Goal: Find specific page/section: Find specific page/section

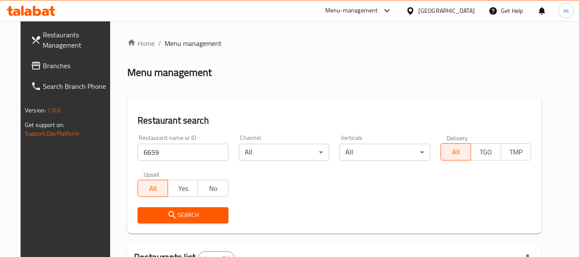
scroll to position [40, 0]
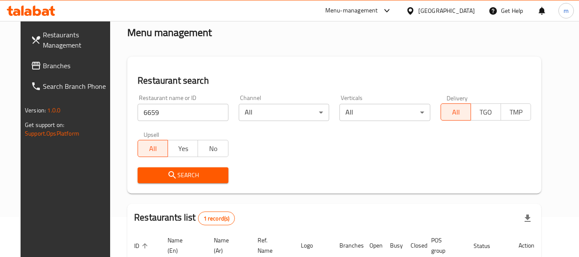
click at [47, 63] on span "Branches" at bounding box center [77, 65] width 68 height 10
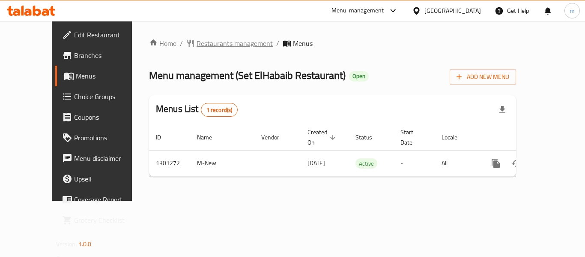
click at [197, 39] on span "Restaurants management" at bounding box center [235, 43] width 76 height 10
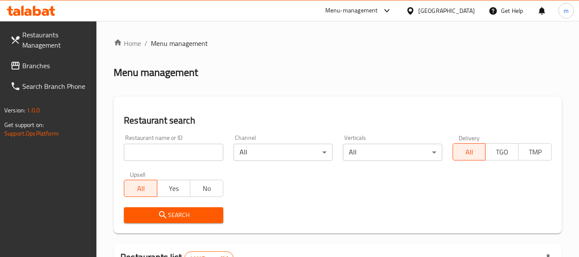
click at [184, 150] on input "search" at bounding box center [173, 151] width 99 height 17
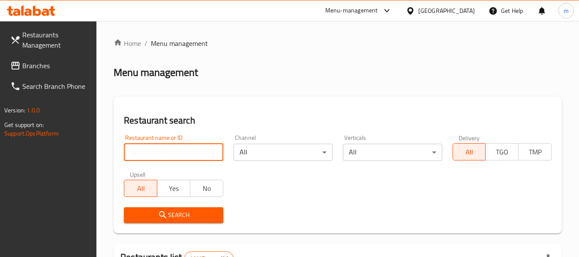
paste input "701319"
type input "701319"
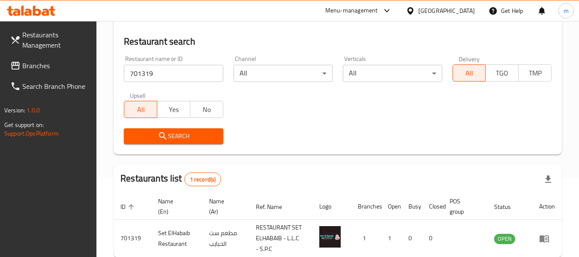
scroll to position [126, 0]
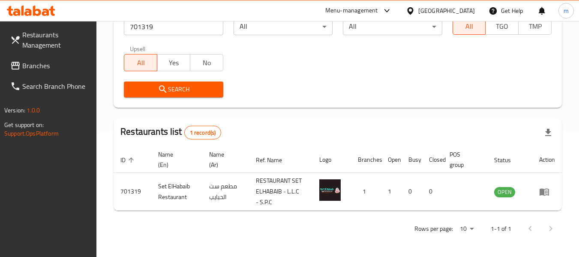
click at [442, 7] on div "[GEOGRAPHIC_DATA]" at bounding box center [446, 10] width 57 height 9
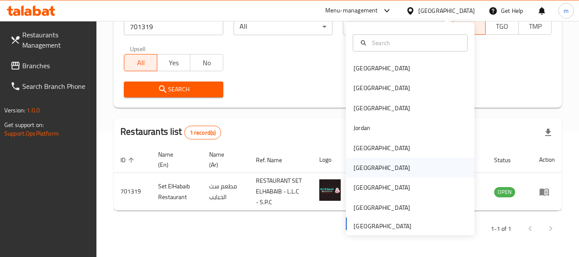
click at [365, 165] on div "[GEOGRAPHIC_DATA]" at bounding box center [382, 168] width 70 height 20
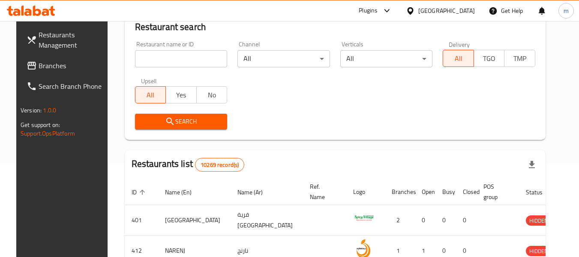
scroll to position [126, 0]
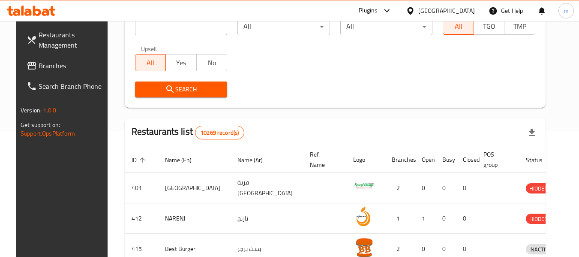
click at [51, 69] on span "Branches" at bounding box center [73, 65] width 68 height 10
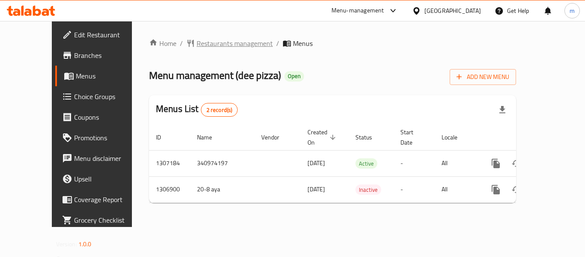
click at [203, 42] on span "Restaurants management" at bounding box center [235, 43] width 76 height 10
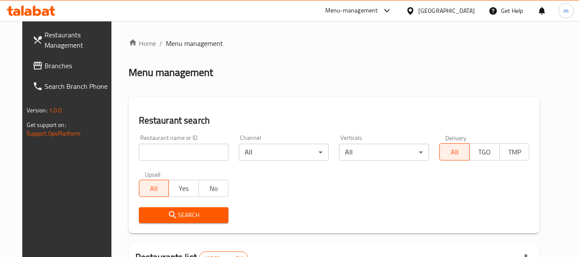
click at [181, 153] on input "search" at bounding box center [184, 151] width 90 height 17
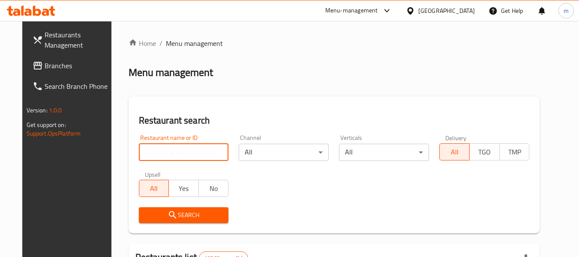
paste input "704211"
type input "704211"
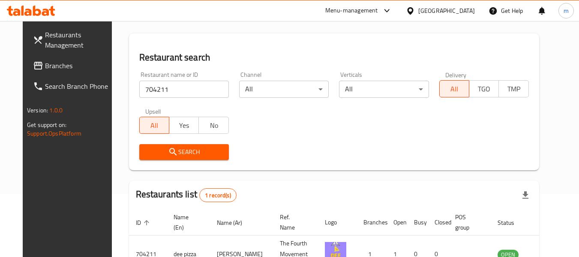
scroll to position [115, 0]
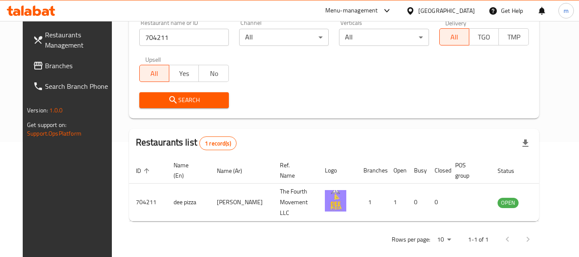
click at [45, 68] on span "Branches" at bounding box center [79, 65] width 68 height 10
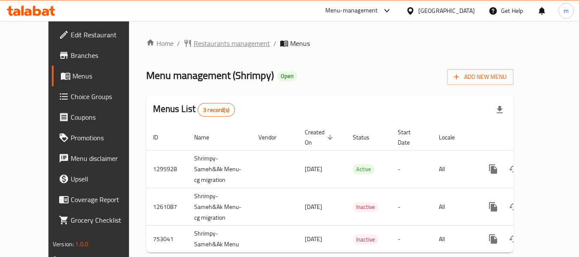
click at [194, 46] on span "Restaurants management" at bounding box center [232, 43] width 76 height 10
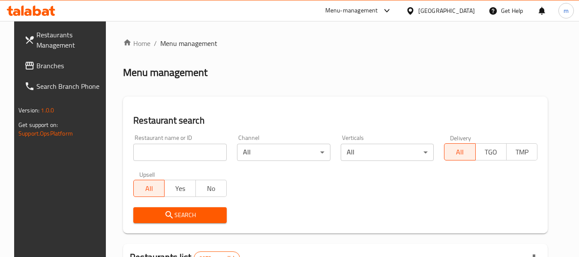
click at [174, 154] on input "search" at bounding box center [179, 151] width 93 height 17
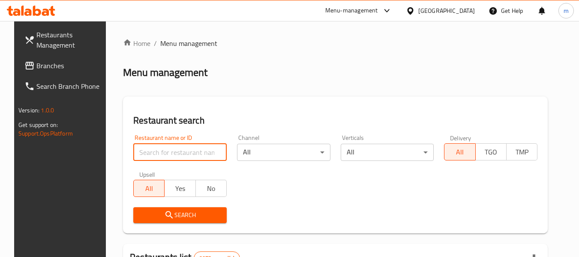
paste input "649340"
type input "649340"
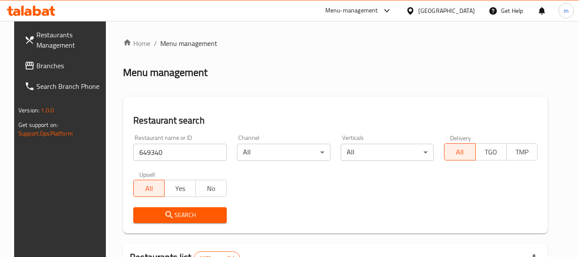
click at [174, 210] on span "Search" at bounding box center [180, 214] width 80 height 11
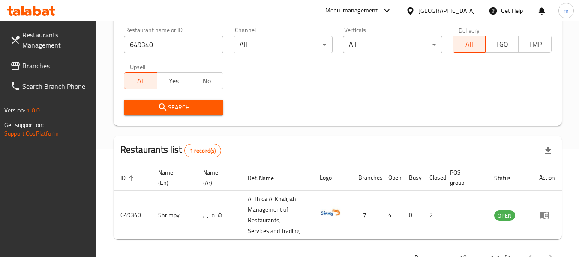
scroll to position [136, 0]
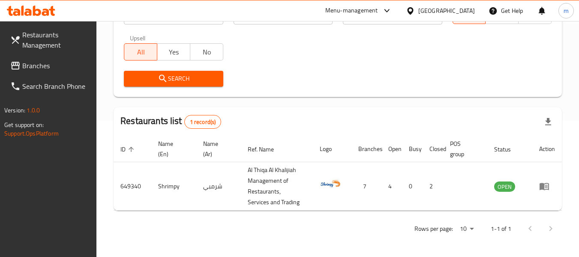
click at [469, 12] on div "Qatar" at bounding box center [446, 10] width 57 height 9
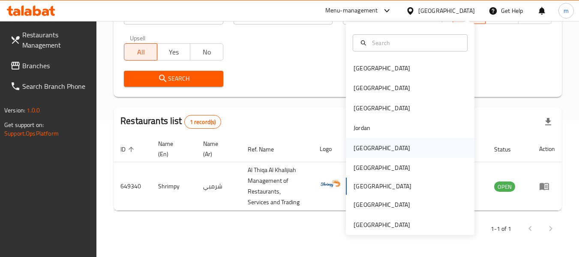
click at [360, 148] on div "Kuwait" at bounding box center [381, 147] width 57 height 9
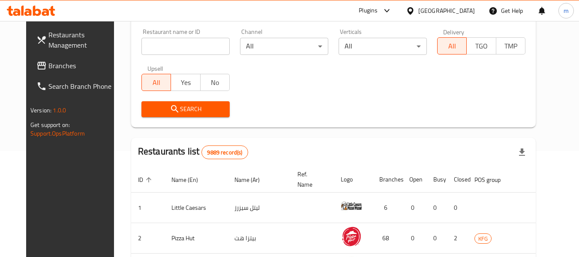
scroll to position [93, 0]
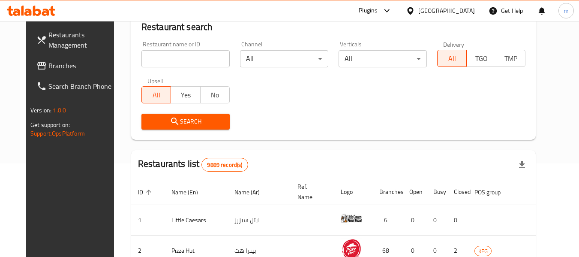
click at [48, 61] on span "Branches" at bounding box center [82, 65] width 68 height 10
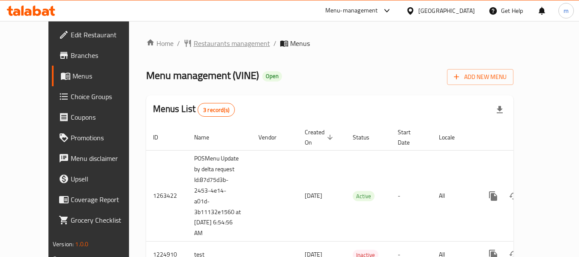
click at [210, 41] on span "Restaurants management" at bounding box center [232, 43] width 76 height 10
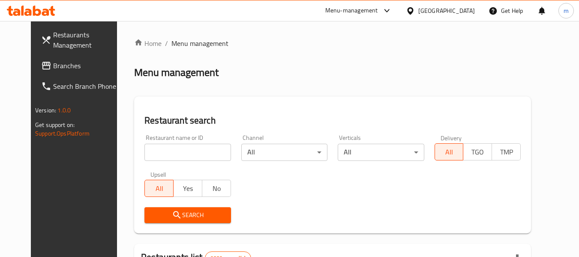
click at [179, 151] on input "search" at bounding box center [187, 151] width 86 height 17
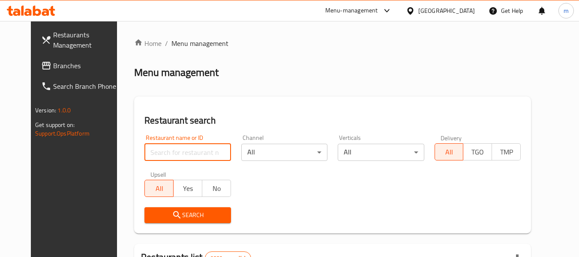
paste input "673158"
type input "673158"
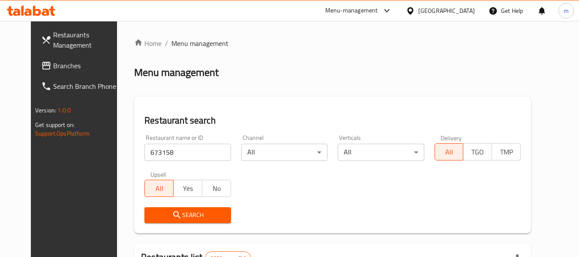
click at [177, 210] on span "Search" at bounding box center [187, 214] width 72 height 11
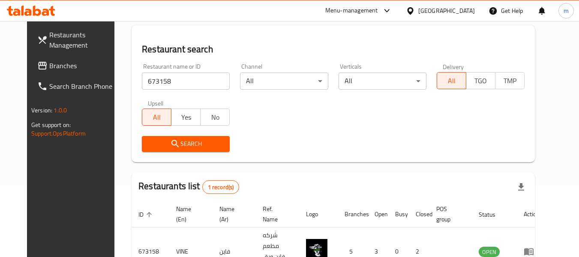
scroll to position [115, 0]
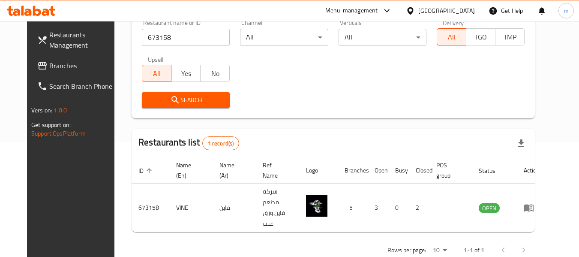
click at [462, 9] on div "Kuwait" at bounding box center [446, 10] width 57 height 9
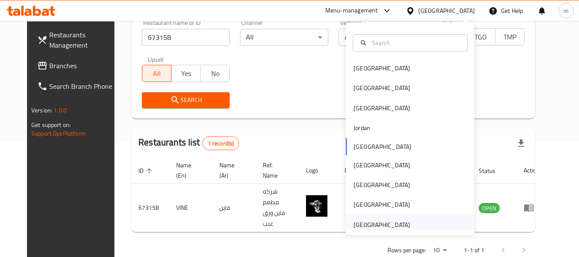
click at [376, 220] on div "[GEOGRAPHIC_DATA]" at bounding box center [381, 224] width 57 height 9
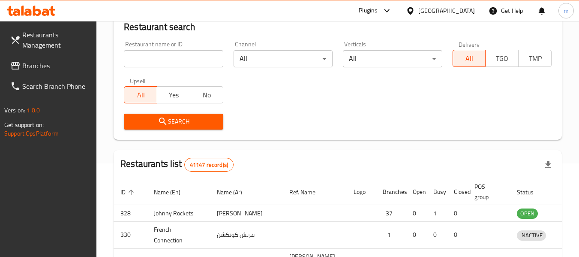
scroll to position [115, 0]
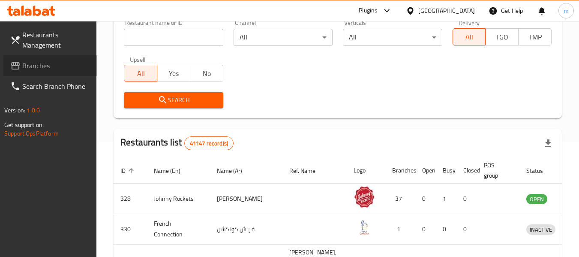
click at [42, 63] on span "Branches" at bounding box center [56, 65] width 68 height 10
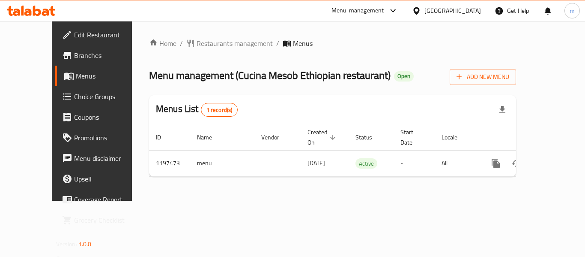
click at [197, 45] on span "Restaurants management" at bounding box center [235, 43] width 76 height 10
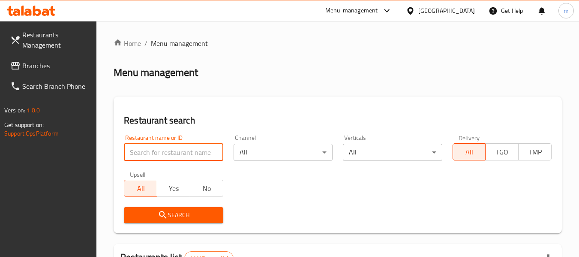
click at [176, 151] on input "search" at bounding box center [173, 151] width 99 height 17
paste input "667568"
type input "667568"
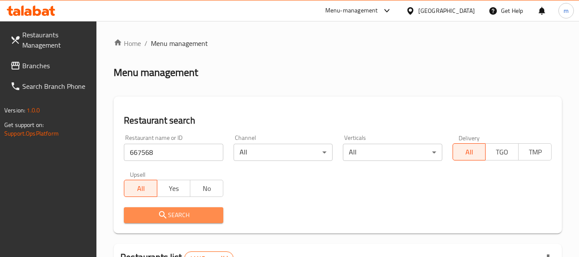
click at [177, 216] on span "Search" at bounding box center [173, 214] width 85 height 11
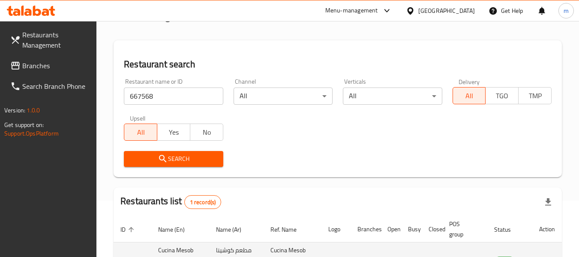
scroll to position [126, 0]
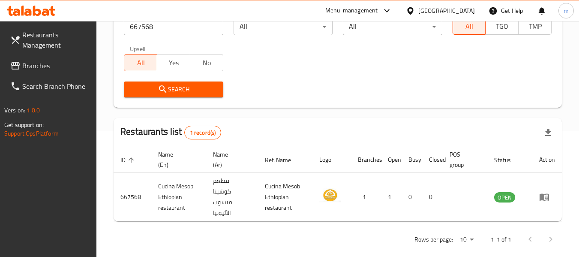
click at [50, 62] on span "Branches" at bounding box center [56, 65] width 68 height 10
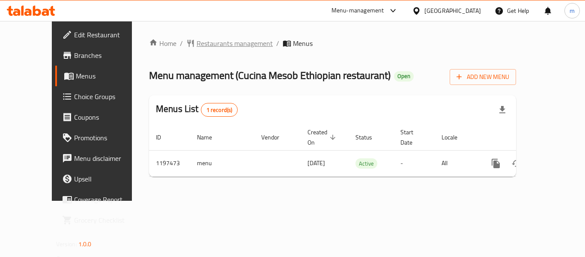
click at [205, 44] on span "Restaurants management" at bounding box center [235, 43] width 76 height 10
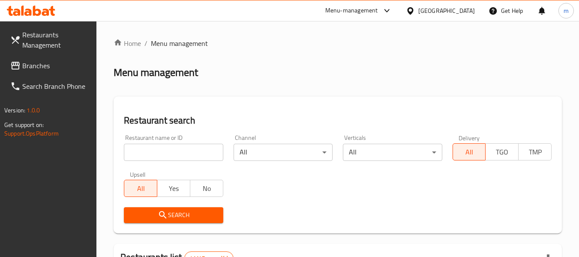
click at [173, 152] on input "search" at bounding box center [173, 151] width 99 height 17
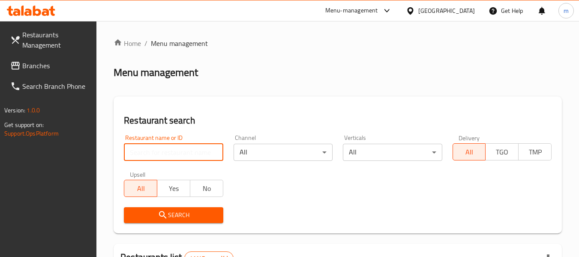
paste input "667568"
type input "667568"
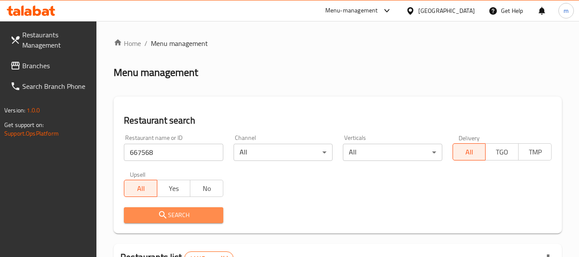
click at [190, 217] on span "Search" at bounding box center [173, 214] width 85 height 11
click at [190, 217] on div at bounding box center [289, 128] width 579 height 257
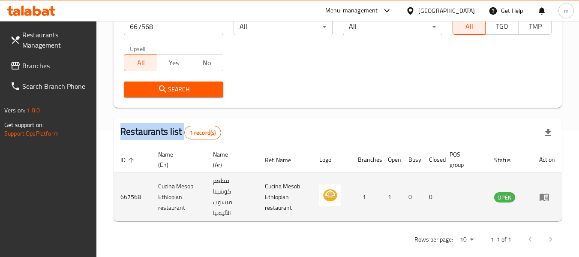
scroll to position [136, 0]
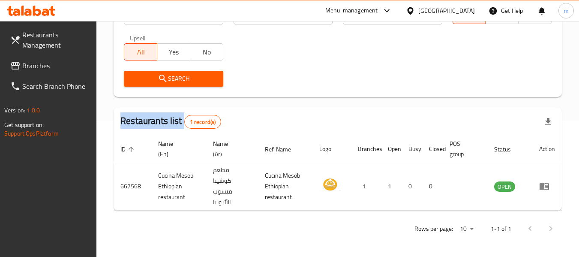
click at [35, 65] on span "Branches" at bounding box center [56, 65] width 68 height 10
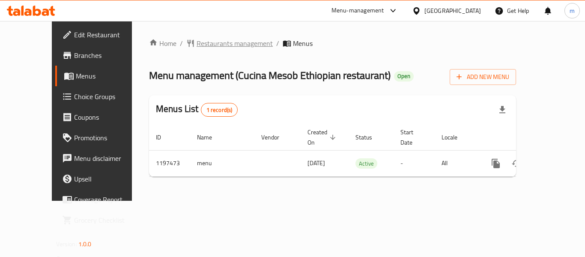
click at [197, 40] on span "Restaurants management" at bounding box center [235, 43] width 76 height 10
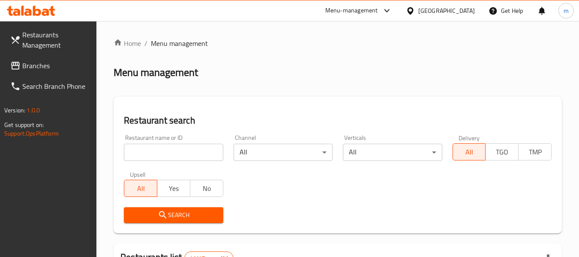
click at [158, 148] on input "search" at bounding box center [173, 151] width 99 height 17
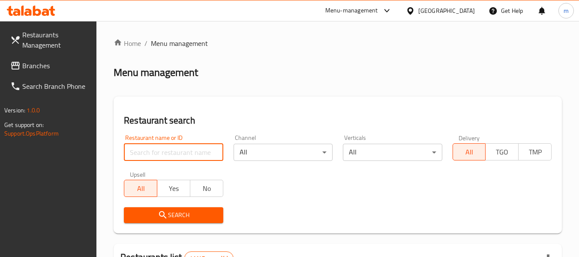
paste input "667568"
type input "667568"
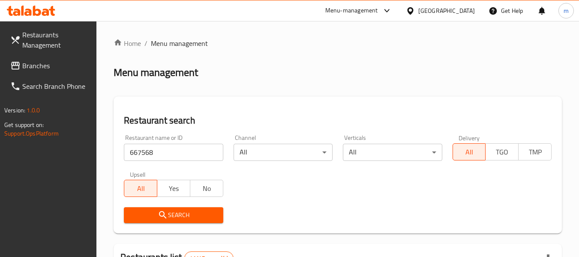
click at [187, 219] on span "Search" at bounding box center [173, 214] width 85 height 11
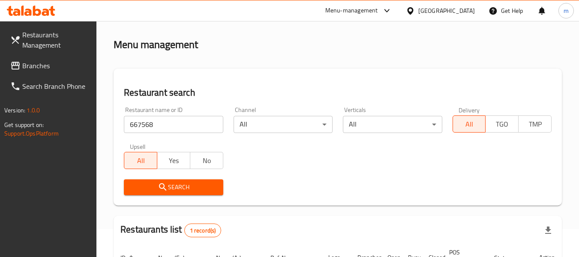
scroll to position [126, 0]
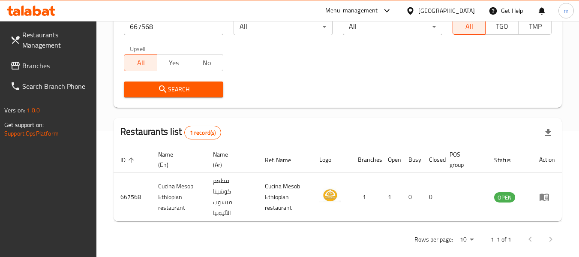
click at [60, 59] on link "Branches" at bounding box center [49, 65] width 93 height 21
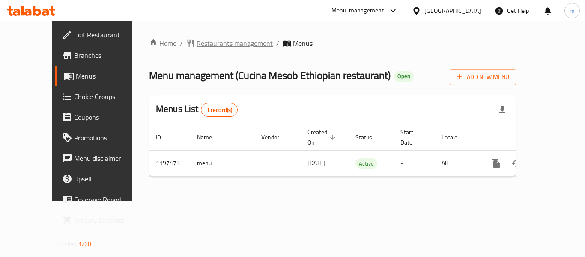
click at [203, 46] on span "Restaurants management" at bounding box center [235, 43] width 76 height 10
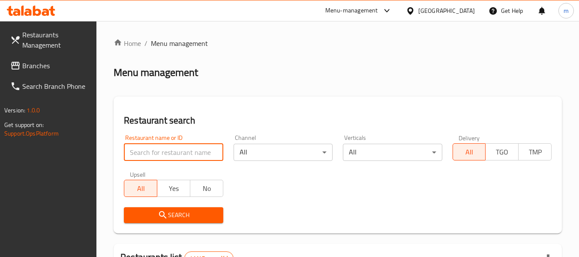
click at [173, 151] on input "search" at bounding box center [173, 151] width 99 height 17
paste input "667568"
type input "667568"
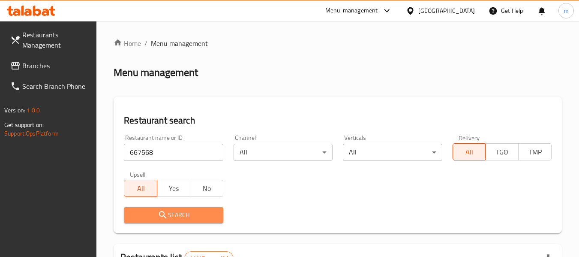
click at [157, 217] on span "Search" at bounding box center [173, 214] width 85 height 11
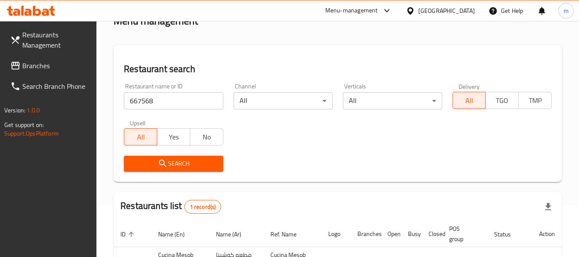
scroll to position [126, 0]
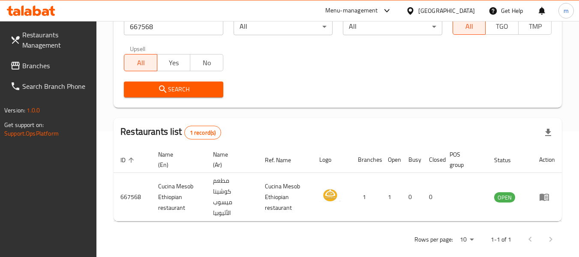
click at [447, 11] on div "[GEOGRAPHIC_DATA]" at bounding box center [446, 10] width 57 height 9
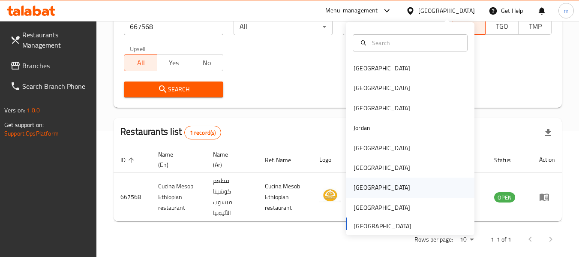
click at [353, 184] on div "[GEOGRAPHIC_DATA]" at bounding box center [381, 186] width 57 height 9
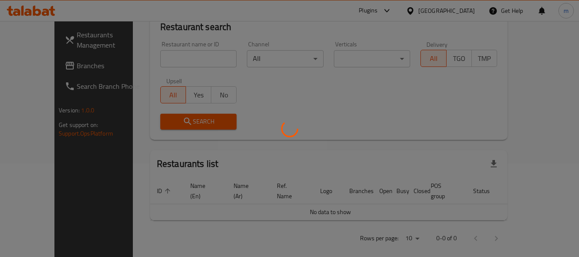
scroll to position [126, 0]
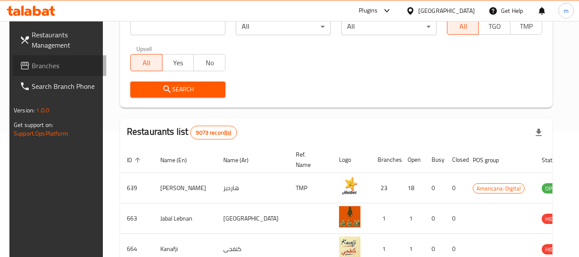
click at [42, 70] on span "Branches" at bounding box center [66, 65] width 68 height 10
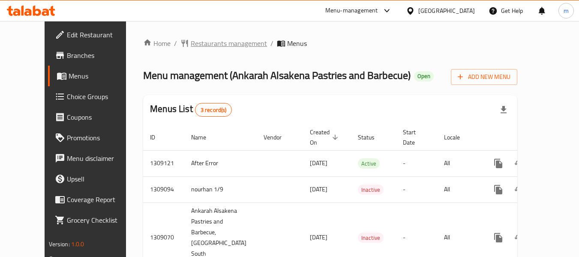
click at [205, 48] on span "Restaurants management" at bounding box center [229, 43] width 76 height 10
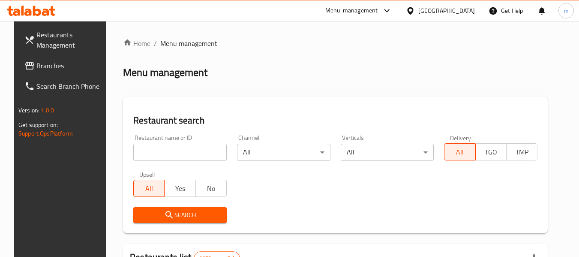
click at [186, 158] on input "search" at bounding box center [179, 151] width 93 height 17
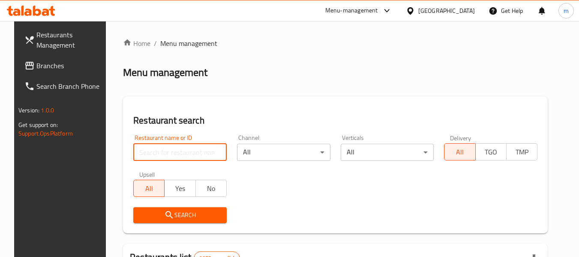
paste input "705147"
type input "705147"
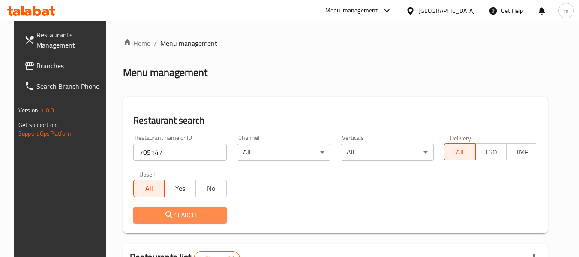
click at [185, 215] on span "Search" at bounding box center [180, 214] width 80 height 11
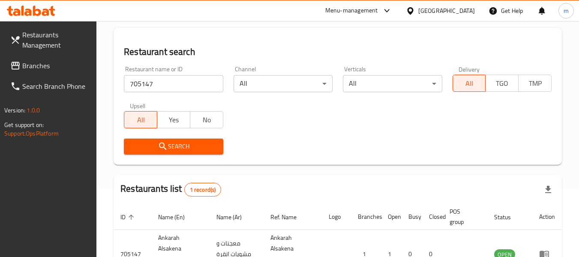
scroll to position [136, 0]
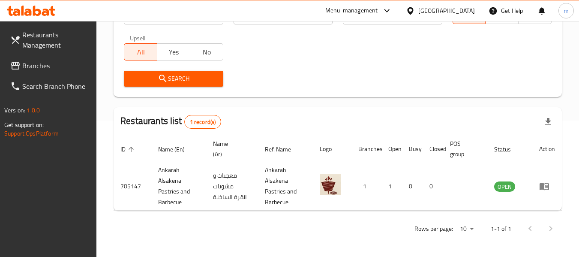
click at [418, 6] on div at bounding box center [412, 10] width 12 height 9
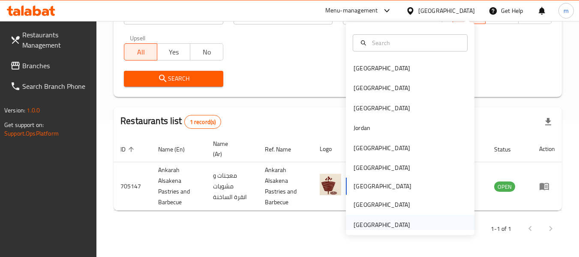
click at [386, 223] on div "[GEOGRAPHIC_DATA]" at bounding box center [381, 224] width 57 height 9
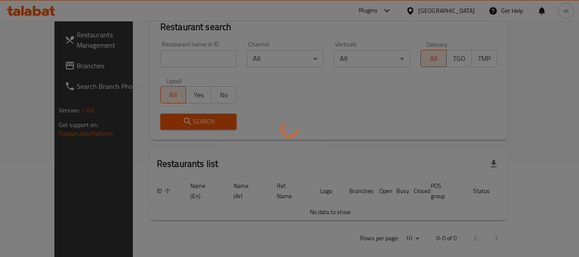
scroll to position [136, 0]
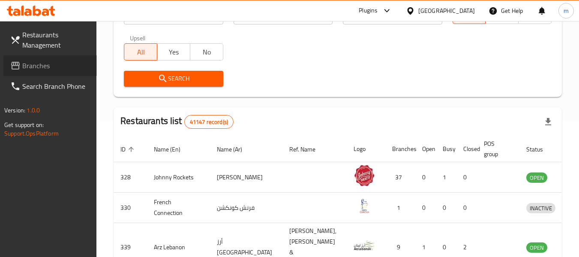
click at [39, 65] on span "Branches" at bounding box center [56, 65] width 68 height 10
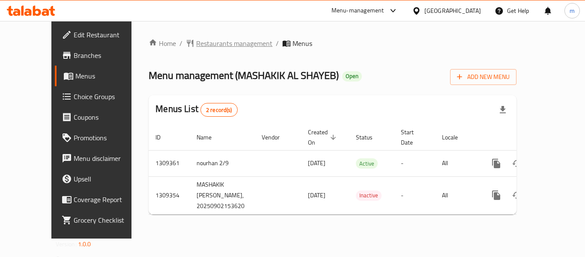
click at [200, 44] on span "Restaurants management" at bounding box center [234, 43] width 76 height 10
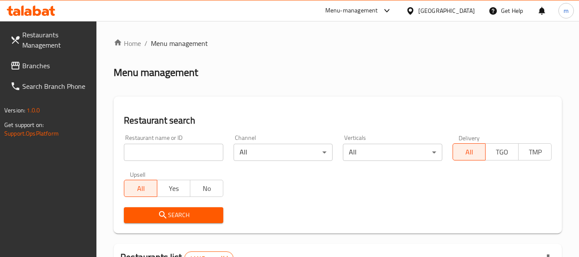
click at [172, 152] on input "search" at bounding box center [173, 151] width 99 height 17
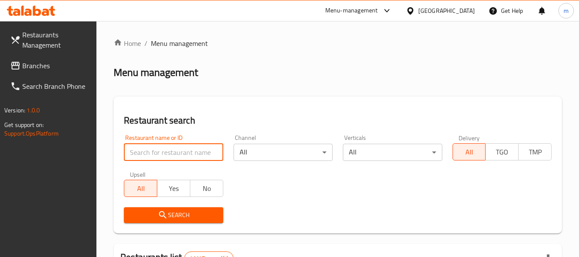
paste input "705226"
type input "705226"
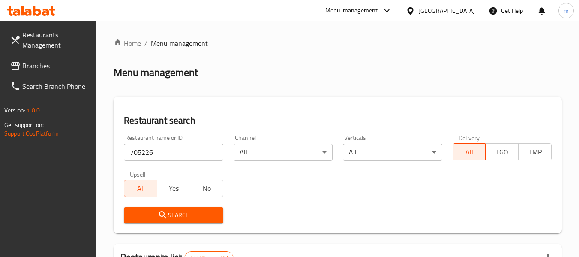
click at [182, 215] on span "Search" at bounding box center [173, 214] width 85 height 11
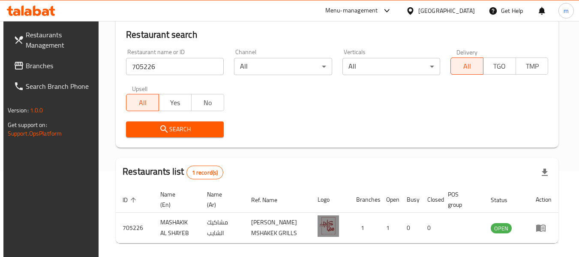
scroll to position [126, 0]
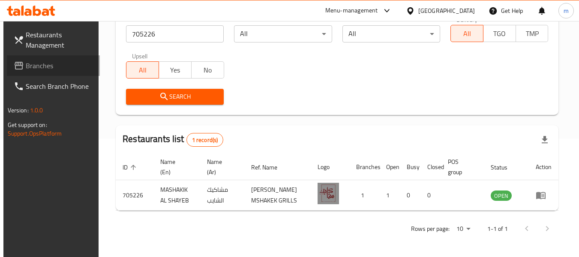
click at [41, 64] on span "Branches" at bounding box center [60, 65] width 68 height 10
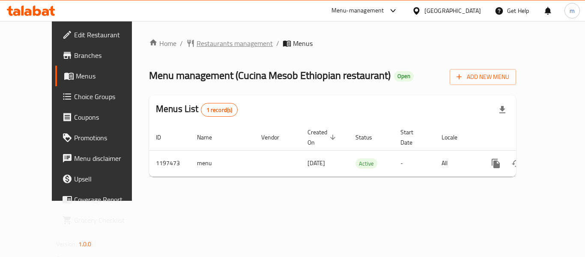
click at [197, 41] on span "Restaurants management" at bounding box center [235, 43] width 76 height 10
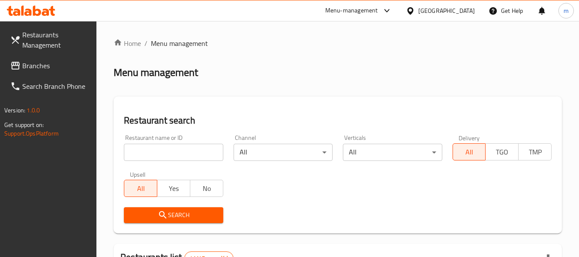
click at [184, 151] on input "search" at bounding box center [173, 151] width 99 height 17
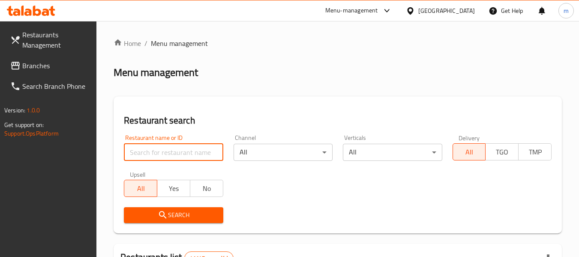
paste input "667568"
type input "667568"
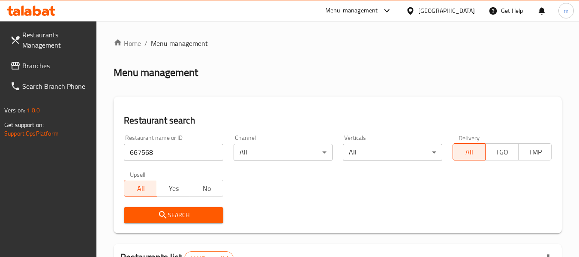
click at [165, 215] on icon "submit" at bounding box center [163, 214] width 10 height 10
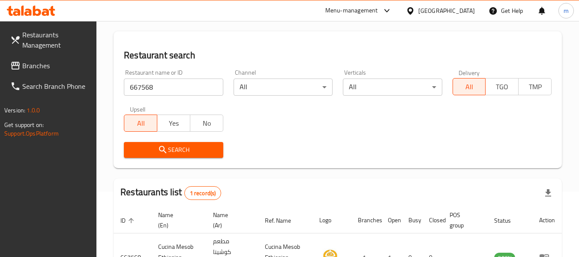
scroll to position [126, 0]
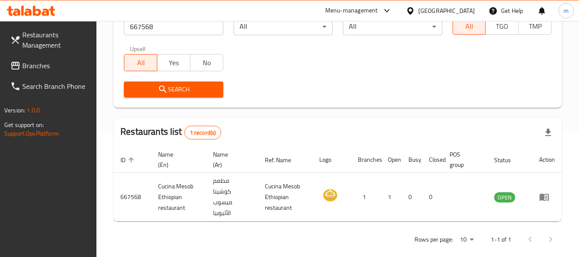
click at [433, 11] on div "[GEOGRAPHIC_DATA]" at bounding box center [446, 10] width 57 height 9
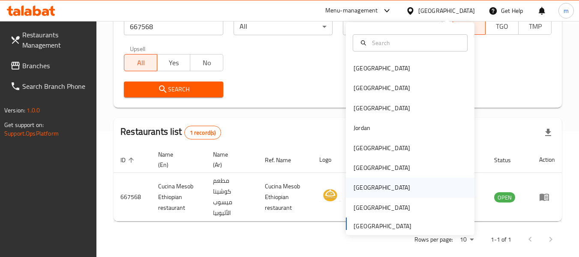
click at [358, 185] on div "[GEOGRAPHIC_DATA]" at bounding box center [381, 186] width 57 height 9
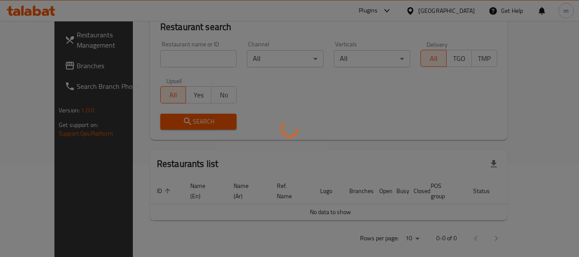
scroll to position [126, 0]
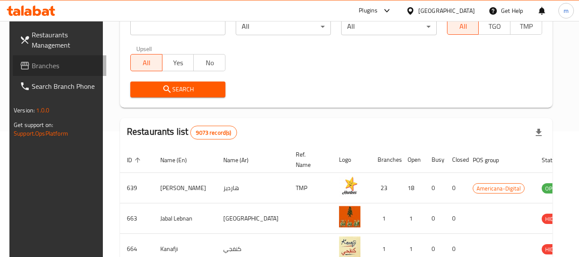
click at [36, 64] on span "Branches" at bounding box center [66, 65] width 68 height 10
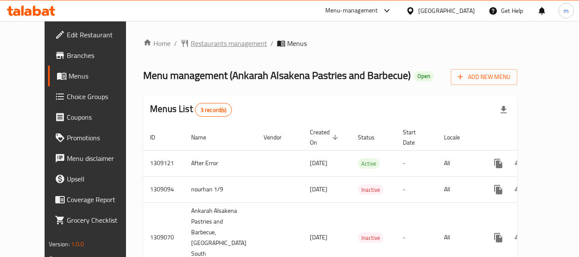
click at [194, 39] on span "Restaurants management" at bounding box center [229, 43] width 76 height 10
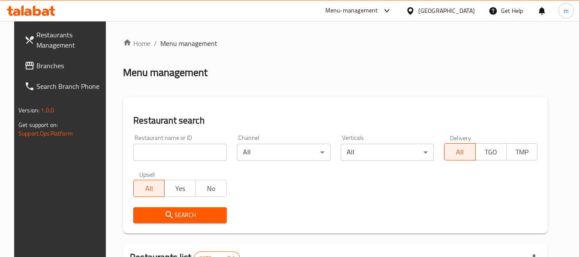
click at [191, 151] on input "search" at bounding box center [179, 151] width 93 height 17
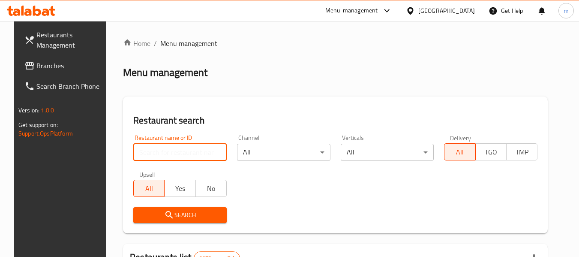
paste input "705147"
type input "705147"
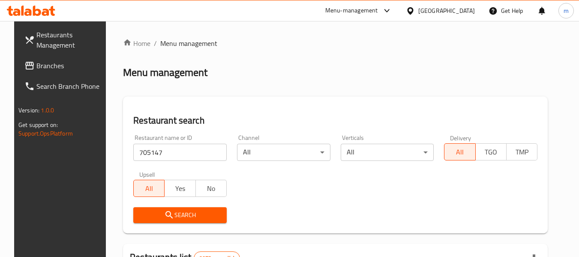
click at [166, 215] on icon "submit" at bounding box center [169, 214] width 10 height 10
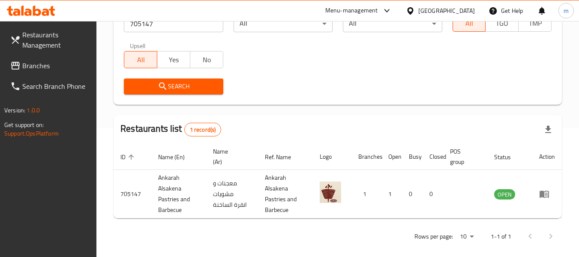
scroll to position [136, 0]
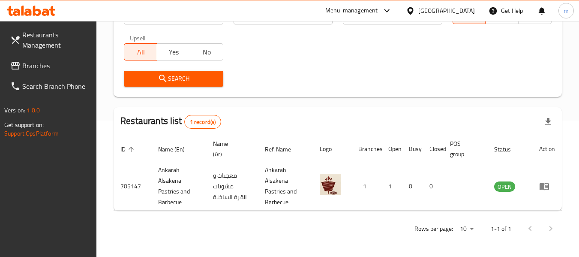
click at [468, 8] on div "[GEOGRAPHIC_DATA]" at bounding box center [446, 10] width 57 height 9
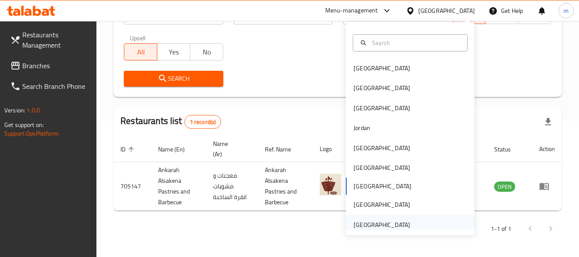
click at [410, 229] on div "United Arab Emirates" at bounding box center [410, 225] width 129 height 20
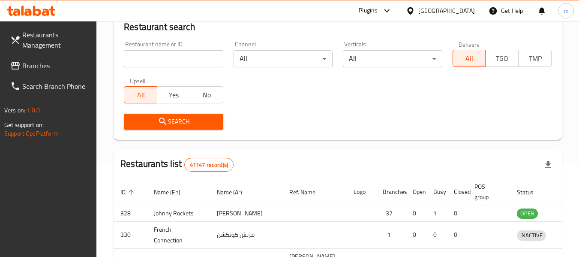
scroll to position [136, 0]
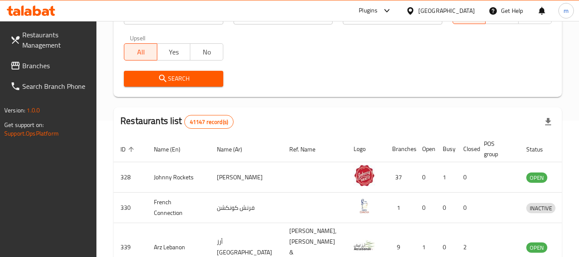
click at [39, 64] on span "Branches" at bounding box center [56, 65] width 68 height 10
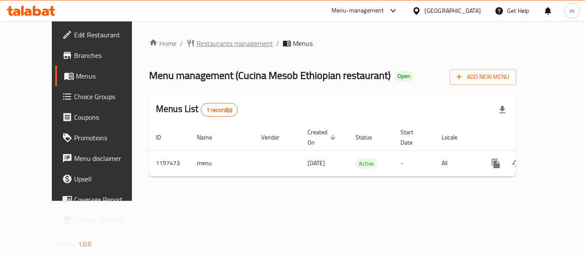
click at [209, 42] on span "Restaurants management" at bounding box center [235, 43] width 76 height 10
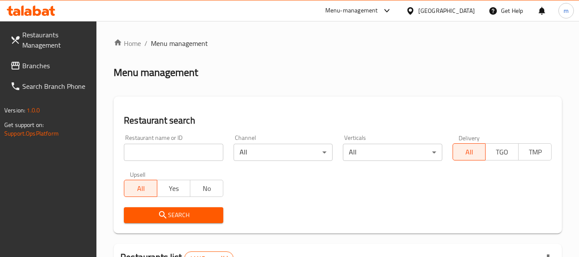
click at [181, 153] on input "search" at bounding box center [173, 151] width 99 height 17
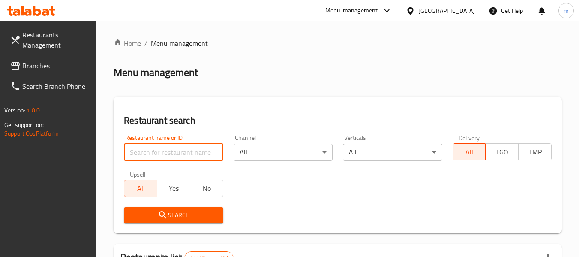
paste input "667568"
type input "667568"
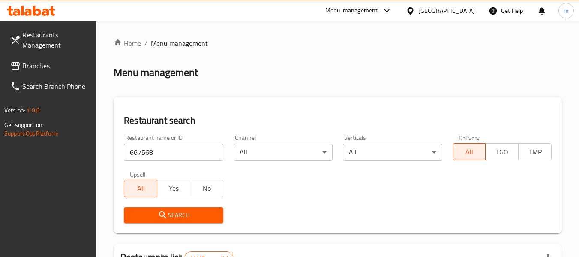
click at [176, 219] on span "Search" at bounding box center [173, 214] width 85 height 11
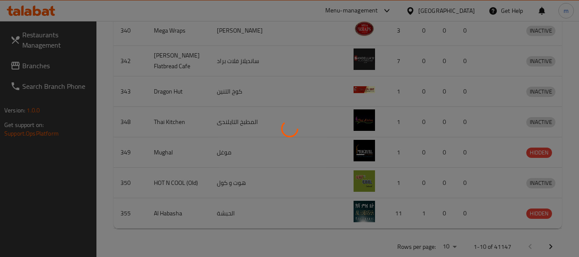
scroll to position [136, 0]
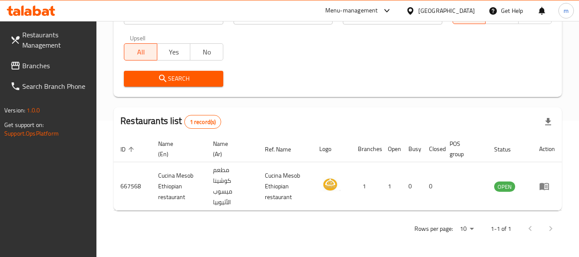
click at [450, 13] on div "United Arab Emirates" at bounding box center [446, 10] width 57 height 9
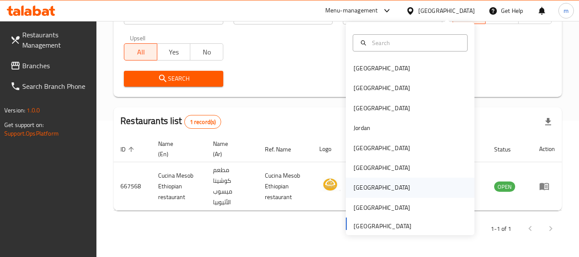
click at [357, 185] on div "[GEOGRAPHIC_DATA]" at bounding box center [381, 186] width 57 height 9
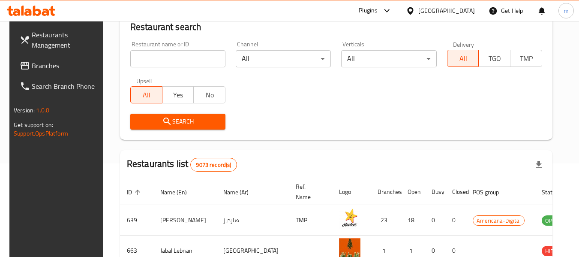
scroll to position [136, 0]
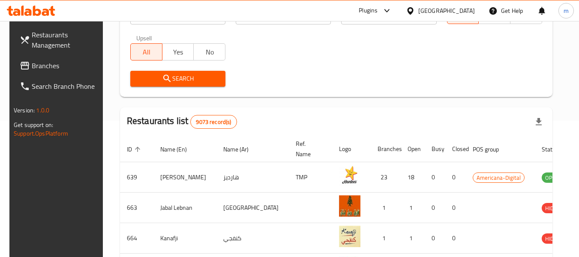
click at [35, 66] on span "Branches" at bounding box center [66, 65] width 68 height 10
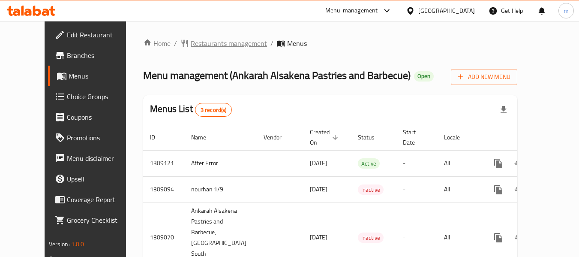
click at [194, 41] on span "Restaurants management" at bounding box center [229, 43] width 76 height 10
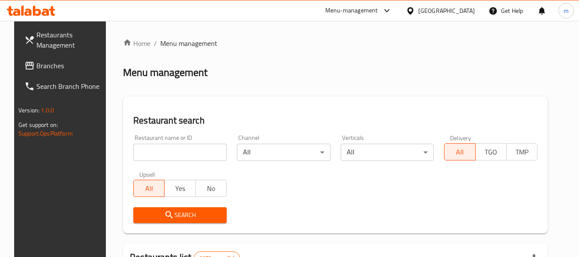
click at [179, 153] on input "search" at bounding box center [179, 151] width 93 height 17
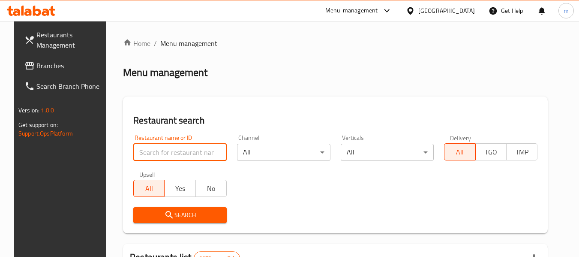
paste input "705147"
type input "705147"
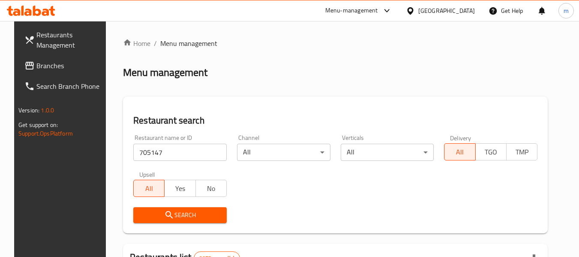
click at [174, 218] on span "Search" at bounding box center [180, 214] width 80 height 11
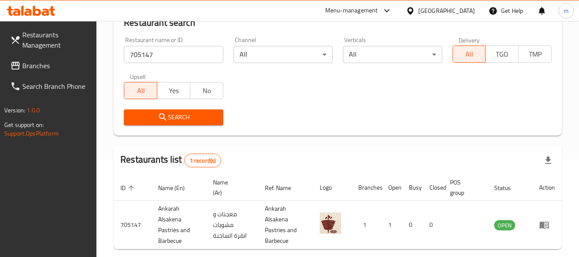
scroll to position [51, 0]
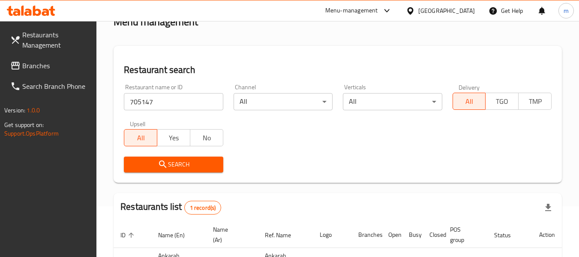
click at [26, 60] on span "Branches" at bounding box center [56, 65] width 68 height 10
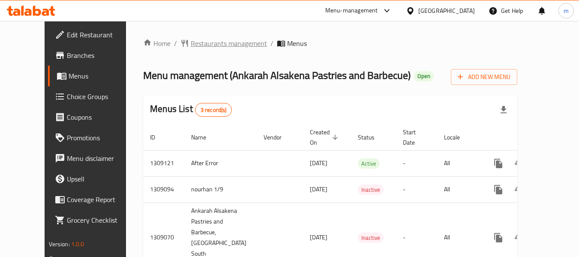
click at [194, 42] on span "Restaurants management" at bounding box center [229, 43] width 76 height 10
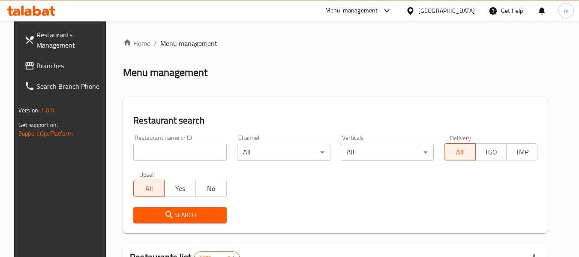
click at [181, 155] on input "search" at bounding box center [179, 151] width 93 height 17
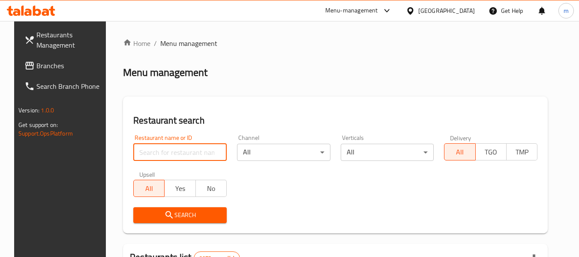
paste input "705147"
type input "705147"
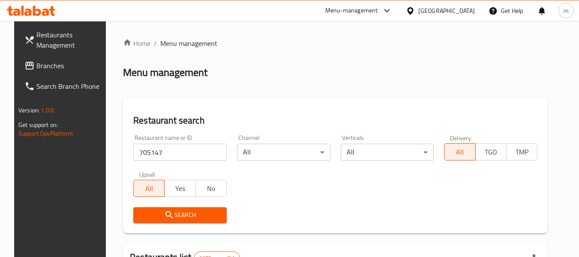
click at [175, 218] on span "Search" at bounding box center [180, 214] width 80 height 11
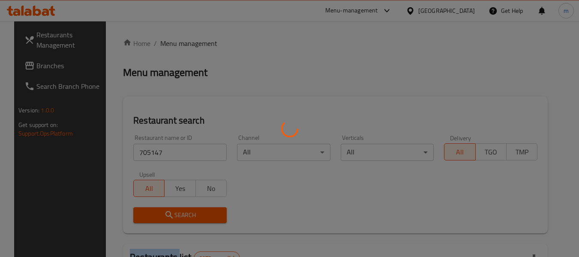
click at [175, 218] on div at bounding box center [289, 128] width 579 height 257
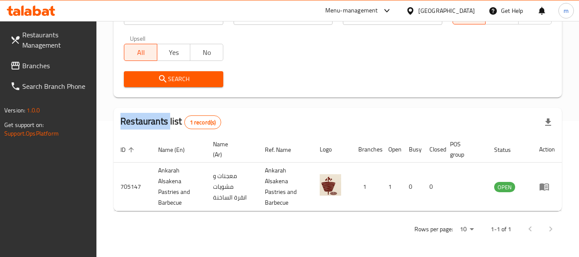
scroll to position [136, 0]
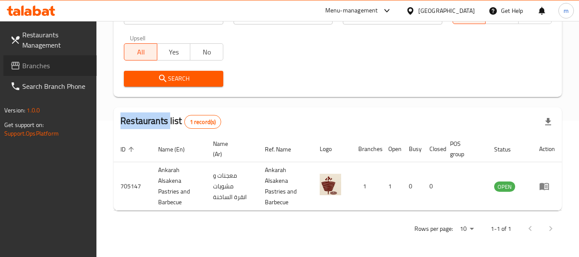
click at [48, 67] on span "Branches" at bounding box center [56, 65] width 68 height 10
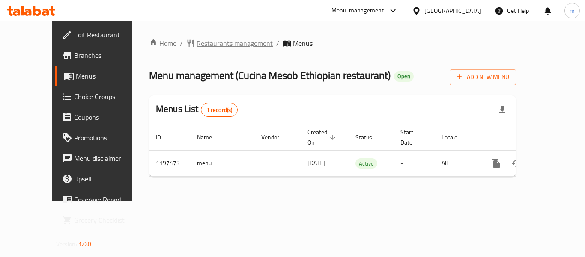
click at [199, 47] on span "Restaurants management" at bounding box center [235, 43] width 76 height 10
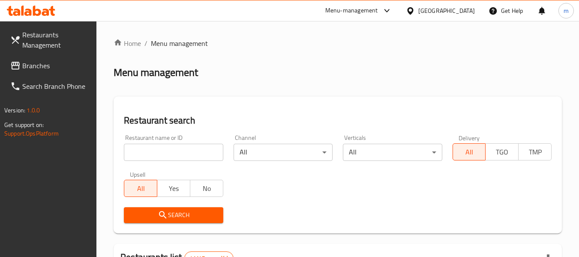
click at [172, 150] on input "search" at bounding box center [173, 151] width 99 height 17
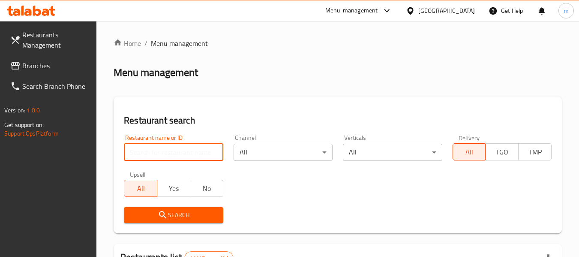
paste input "667568"
type input "667568"
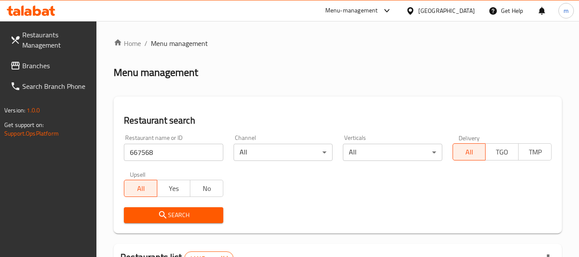
click at [167, 209] on button "Search" at bounding box center [173, 215] width 99 height 16
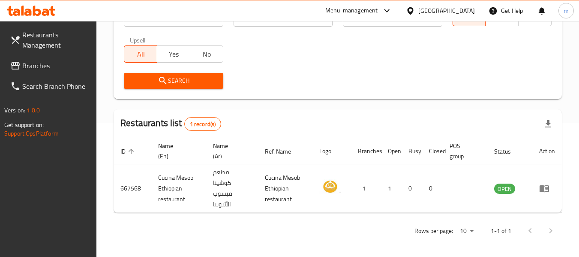
scroll to position [136, 0]
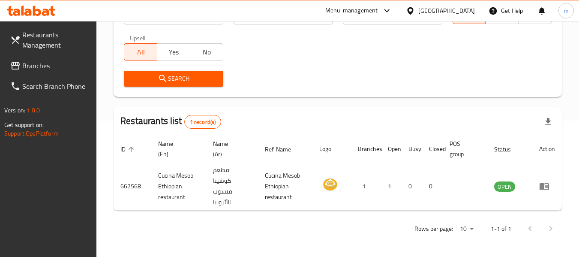
click at [51, 66] on span "Branches" at bounding box center [56, 65] width 68 height 10
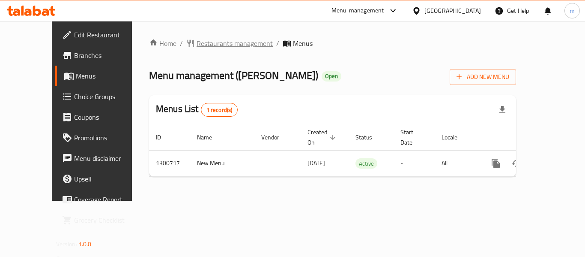
click at [197, 45] on span "Restaurants management" at bounding box center [235, 43] width 76 height 10
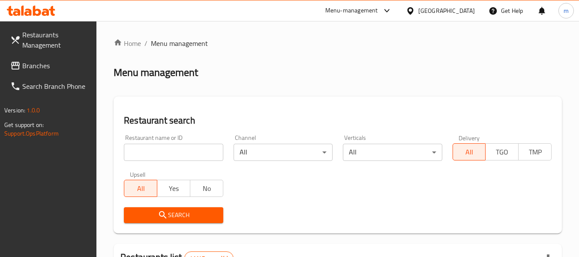
click at [179, 158] on input "search" at bounding box center [173, 151] width 99 height 17
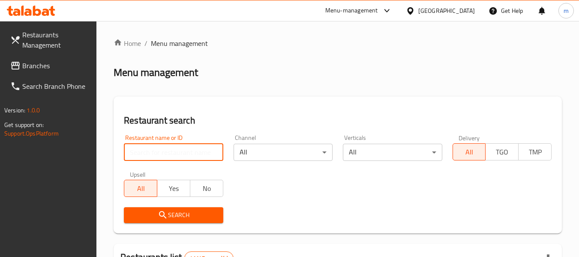
paste input "701714"
type input "701714"
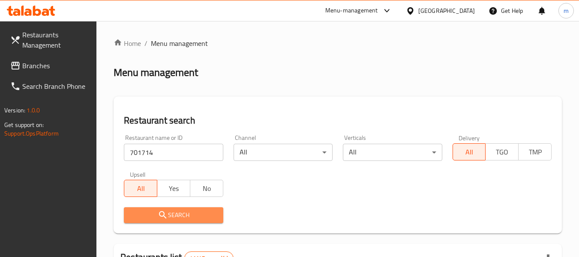
click at [166, 221] on button "Search" at bounding box center [173, 215] width 99 height 16
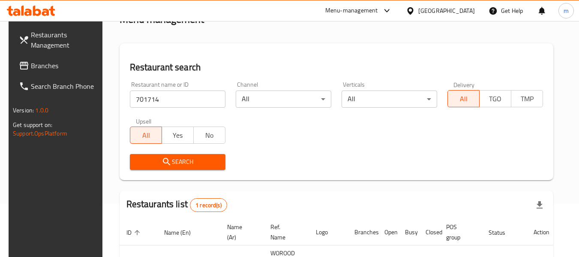
scroll to position [115, 0]
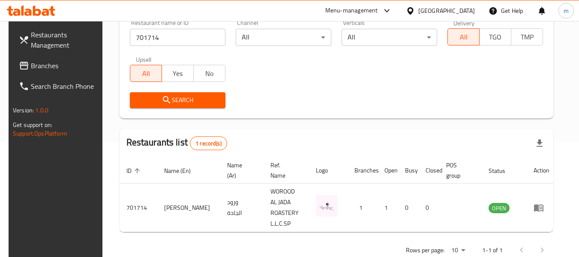
click at [31, 61] on span "Branches" at bounding box center [65, 65] width 68 height 10
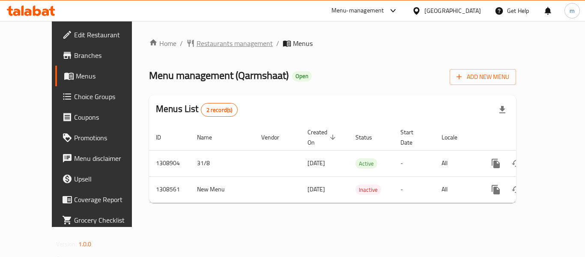
click at [207, 46] on span "Restaurants management" at bounding box center [235, 43] width 76 height 10
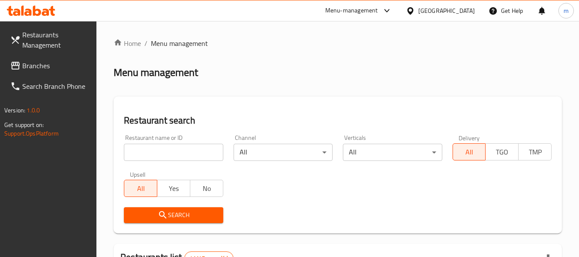
click at [175, 152] on input "search" at bounding box center [173, 151] width 99 height 17
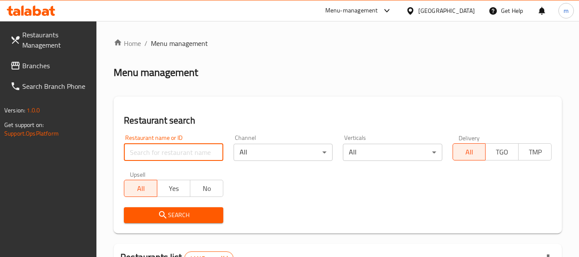
paste input "704835"
type input "704835"
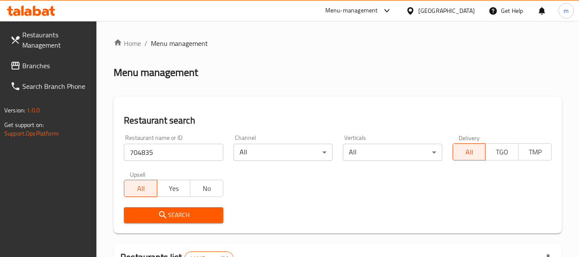
click at [181, 212] on span "Search" at bounding box center [173, 214] width 85 height 11
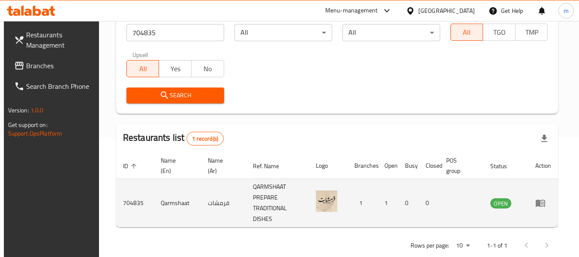
scroll to position [126, 0]
